Goal: Obtain resource: Download file/media

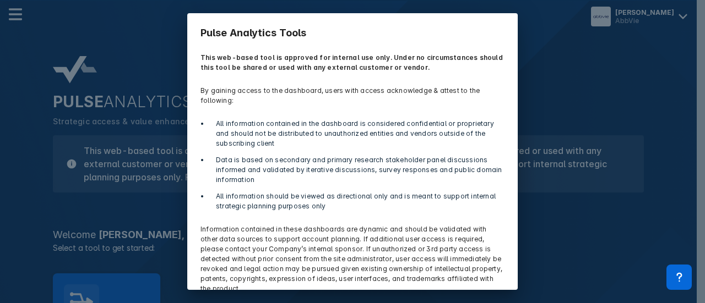
drag, startPoint x: 509, startPoint y: 280, endPoint x: 491, endPoint y: 217, distance: 65.3
drag, startPoint x: 510, startPoint y: 262, endPoint x: 527, endPoint y: 292, distance: 34.8
click at [527, 292] on div "Pulse Analytics Tools This web-based tool is approved for internal use only. Un…" at bounding box center [352, 151] width 705 height 303
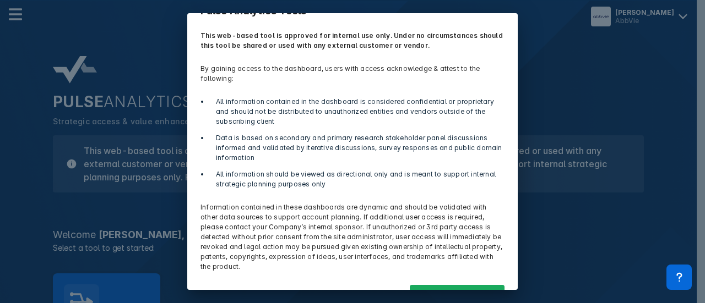
scroll to position [48, 0]
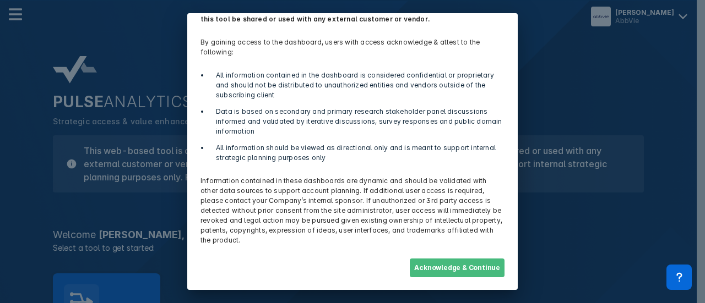
click at [469, 266] on button "Acknowledge & Continue" at bounding box center [457, 268] width 95 height 19
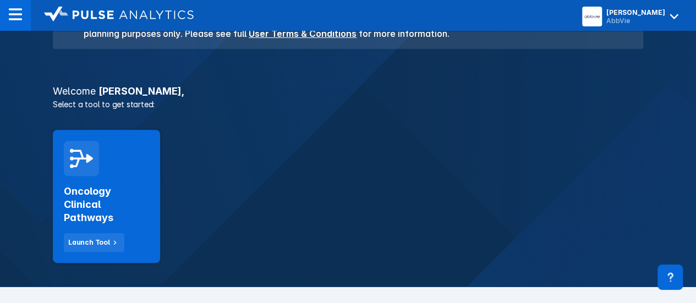
scroll to position [150, 0]
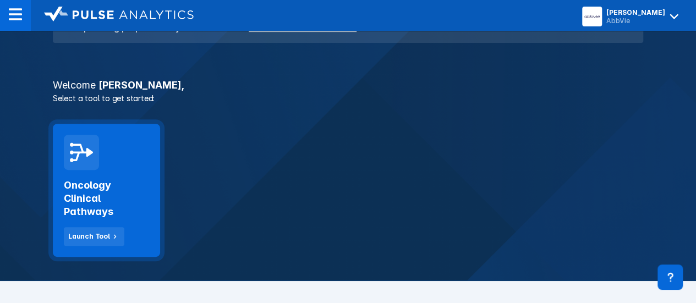
click at [94, 191] on h2 "Oncology Clinical Pathways" at bounding box center [106, 199] width 85 height 40
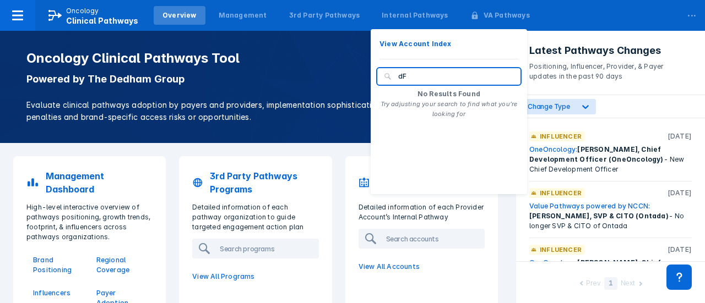
type input "d"
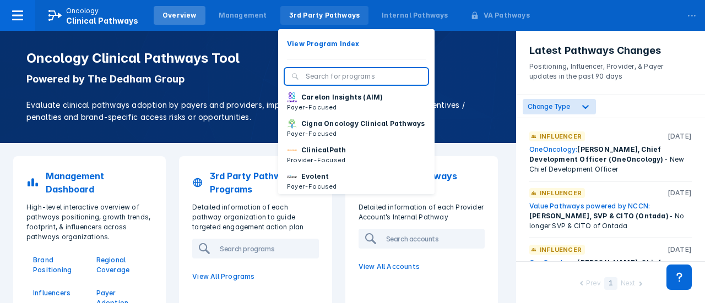
click at [318, 19] on div "3rd Party Pathways" at bounding box center [324, 15] width 71 height 10
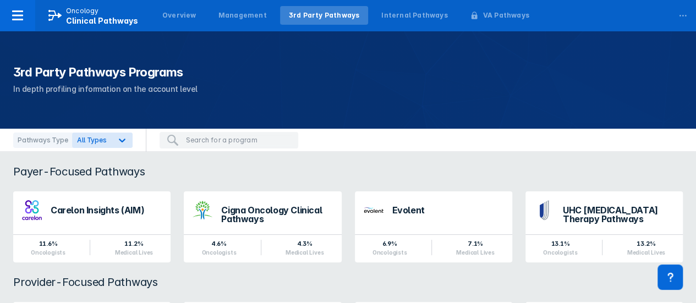
click at [318, 19] on div "3rd Party Pathways" at bounding box center [324, 15] width 71 height 10
click at [196, 139] on input "search" at bounding box center [239, 140] width 106 height 10
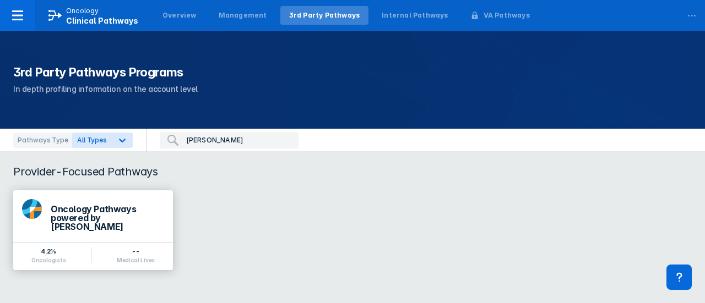
type input "[PERSON_NAME]"
click at [108, 221] on div "Oncology Pathways powered by [PERSON_NAME]" at bounding box center [107, 218] width 113 height 26
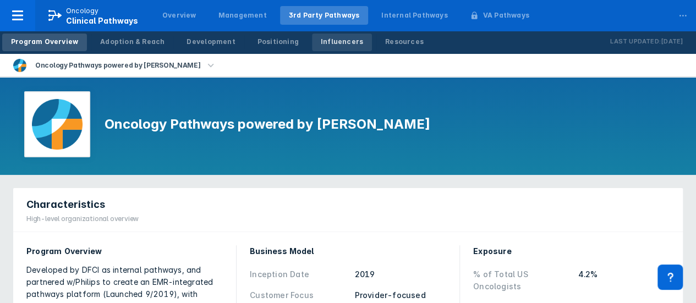
click at [321, 44] on div "Influencers" at bounding box center [342, 42] width 42 height 10
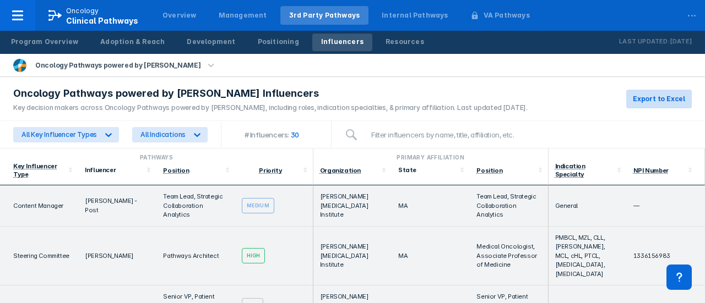
click at [662, 97] on span "Export to Excel" at bounding box center [659, 99] width 52 height 10
